Goal: Task Accomplishment & Management: Manage account settings

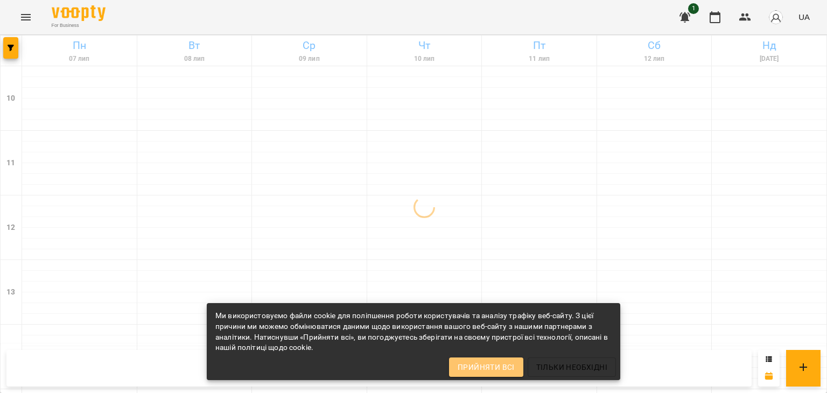
click at [471, 362] on span "Прийняти всі" at bounding box center [485, 367] width 57 height 13
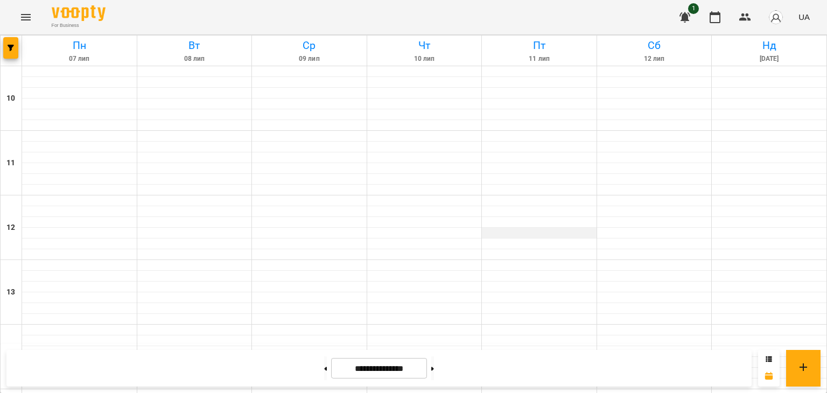
scroll to position [435, 0]
click at [434, 364] on button at bounding box center [432, 368] width 3 height 24
click at [434, 366] on button at bounding box center [432, 368] width 3 height 24
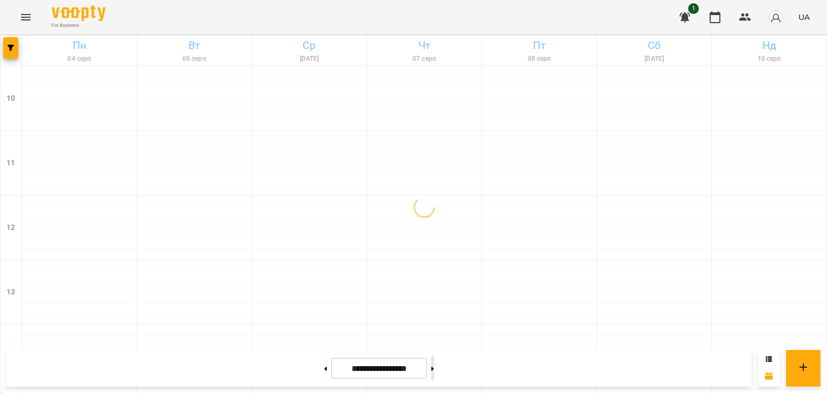
click at [434, 366] on button at bounding box center [432, 368] width 3 height 24
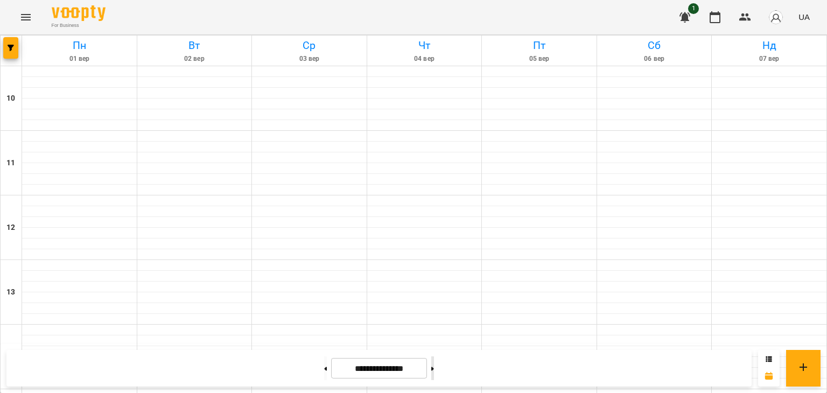
type input "**********"
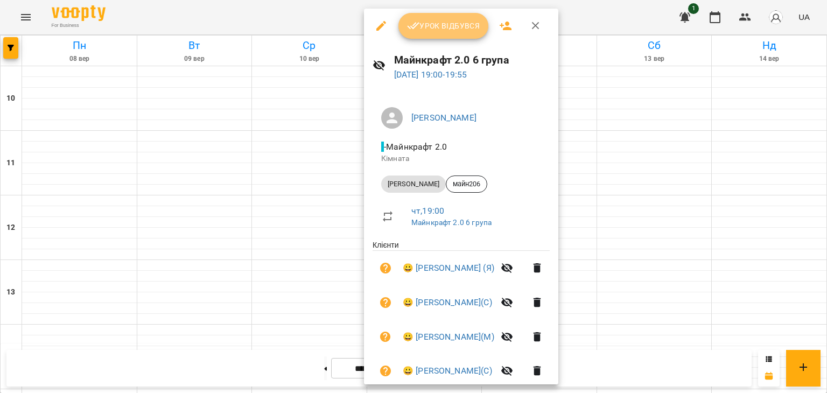
click at [443, 27] on span "Урок відбувся" at bounding box center [443, 25] width 73 height 13
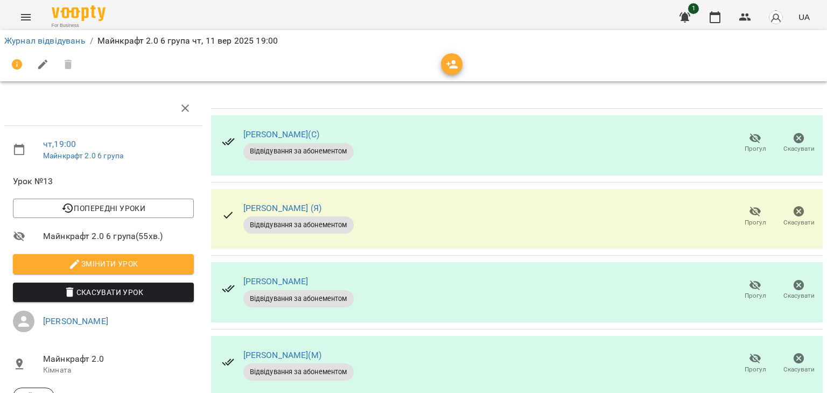
scroll to position [177, 0]
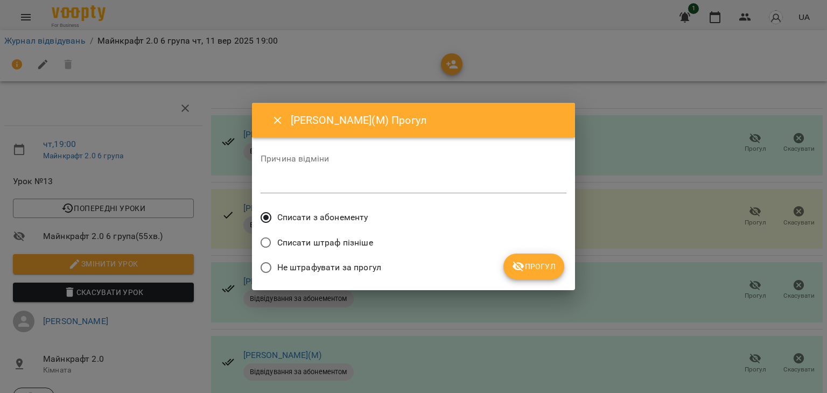
click at [358, 274] on label "Не штрафувати за прогул" at bounding box center [318, 267] width 126 height 23
click at [532, 256] on button "Прогул" at bounding box center [533, 266] width 61 height 26
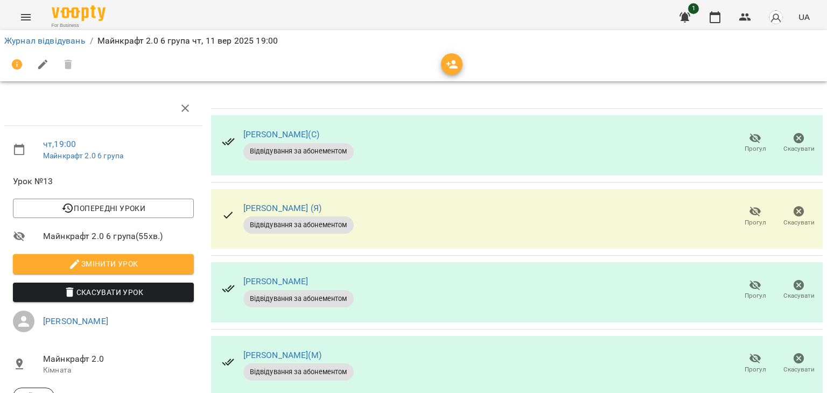
scroll to position [82, 0]
click at [739, 279] on span "Прогул" at bounding box center [754, 290] width 31 height 22
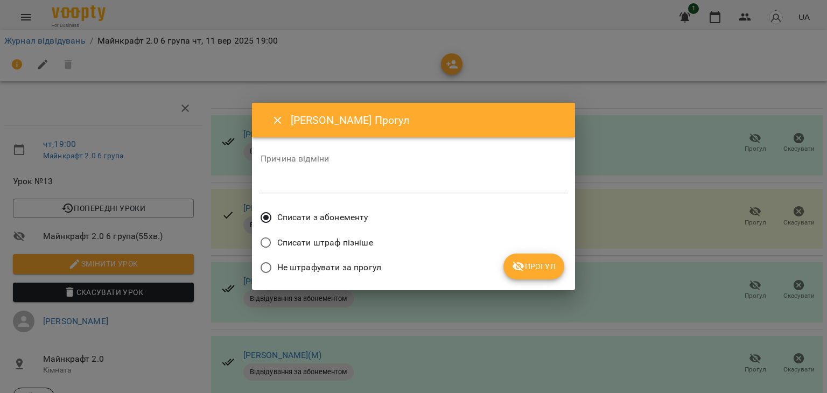
click at [378, 267] on span "Не штрафувати за прогул" at bounding box center [329, 267] width 104 height 13
click at [540, 276] on button "Прогул" at bounding box center [533, 266] width 61 height 26
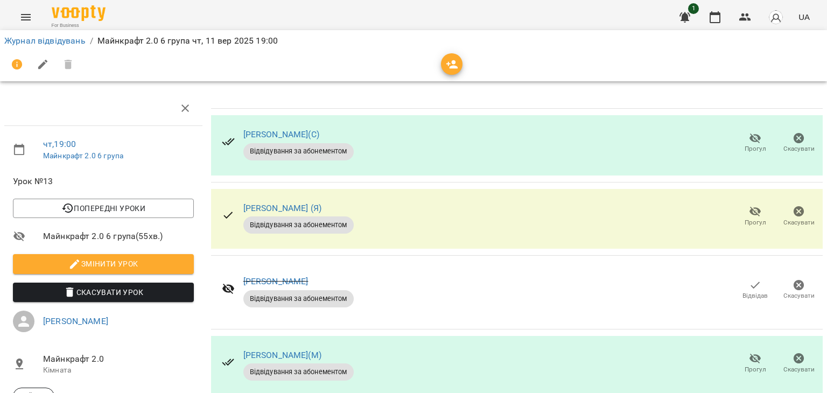
scroll to position [0, 0]
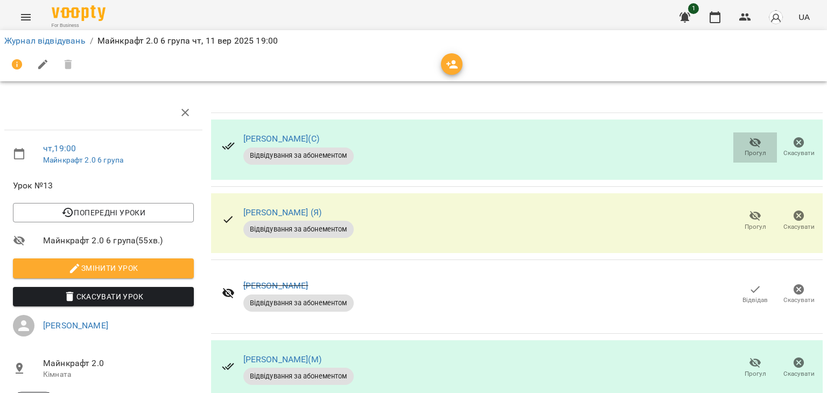
click at [739, 147] on span "Прогул" at bounding box center [754, 147] width 31 height 22
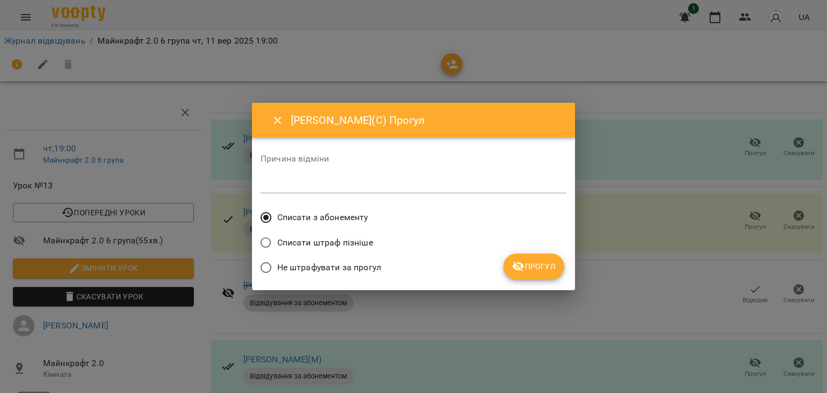
click at [358, 259] on label "Не штрафувати за прогул" at bounding box center [318, 267] width 126 height 23
click at [529, 260] on span "Прогул" at bounding box center [534, 266] width 44 height 13
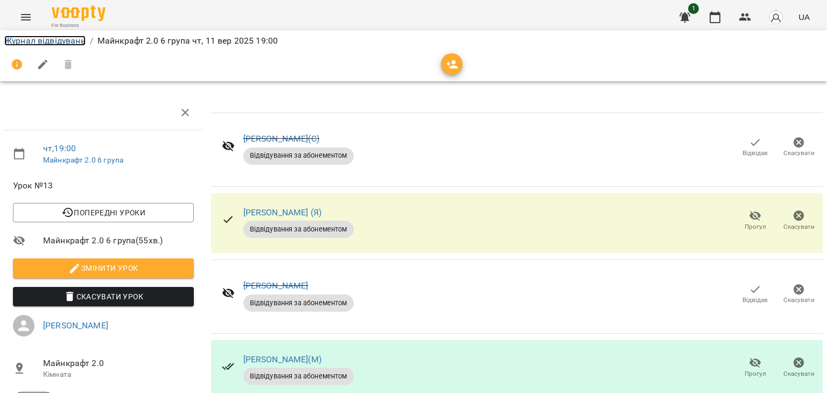
click at [67, 43] on link "Журнал відвідувань" at bounding box center [44, 41] width 81 height 10
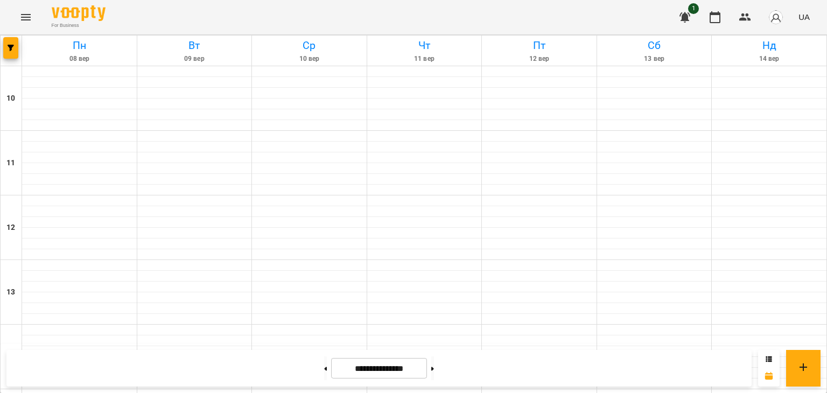
scroll to position [510, 0]
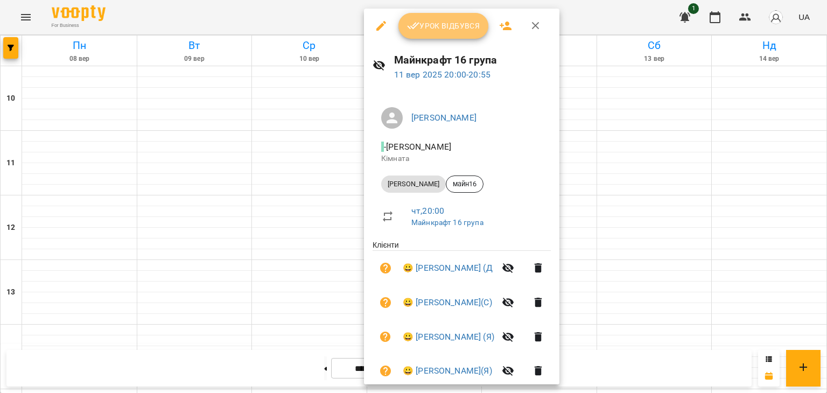
click at [442, 18] on button "Урок відбувся" at bounding box center [443, 26] width 90 height 26
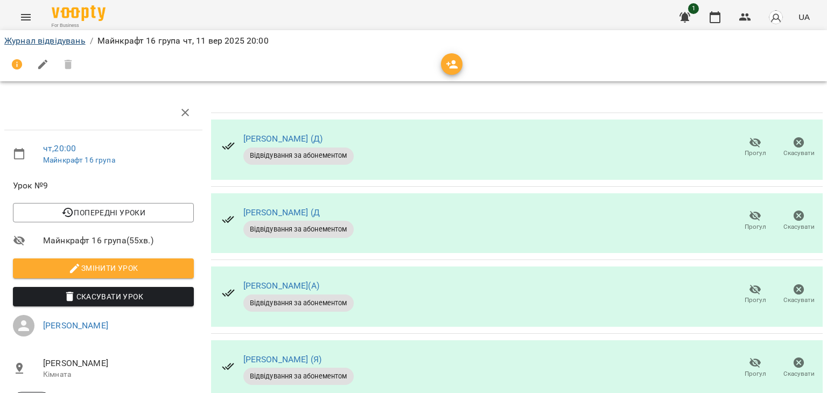
drag, startPoint x: 69, startPoint y: 46, endPoint x: 70, endPoint y: 39, distance: 7.6
click at [70, 39] on li "Журнал відвідувань" at bounding box center [44, 40] width 81 height 13
click at [70, 39] on link "Журнал відвідувань" at bounding box center [44, 41] width 81 height 10
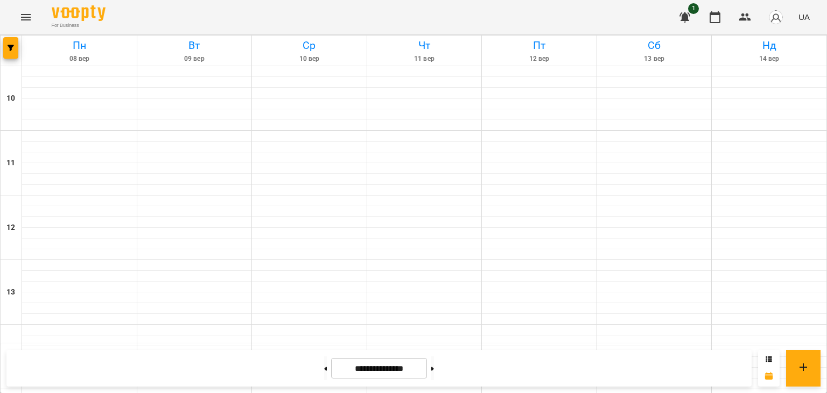
scroll to position [561, 0]
